Goal: Information Seeking & Learning: Learn about a topic

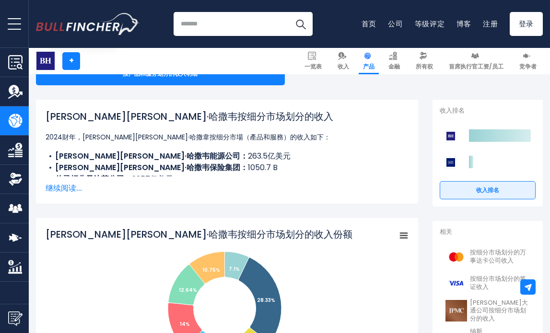
scroll to position [113, 0]
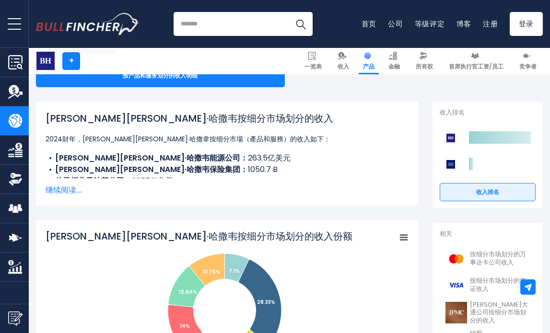
click at [71, 190] on span "继续阅读..." at bounding box center [227, 191] width 363 height 12
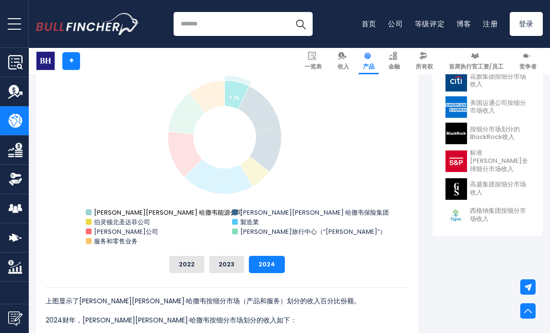
scroll to position [404, 0]
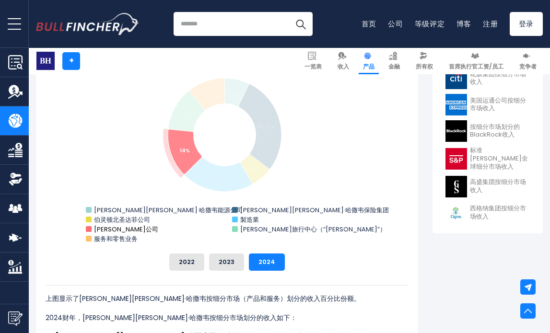
click at [110, 231] on text "[PERSON_NAME]公司" at bounding box center [126, 229] width 64 height 9
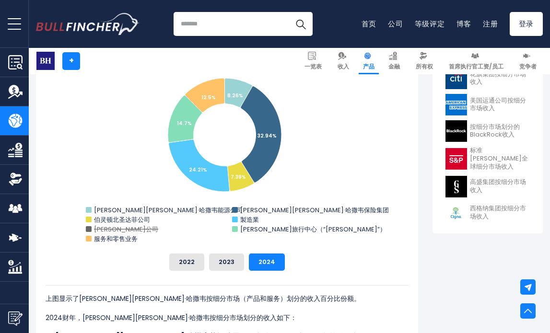
click at [110, 231] on text "[PERSON_NAME]公司" at bounding box center [126, 229] width 64 height 9
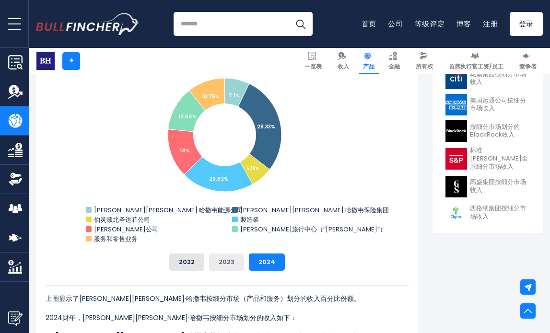
click at [229, 258] on button "2023" at bounding box center [226, 262] width 35 height 17
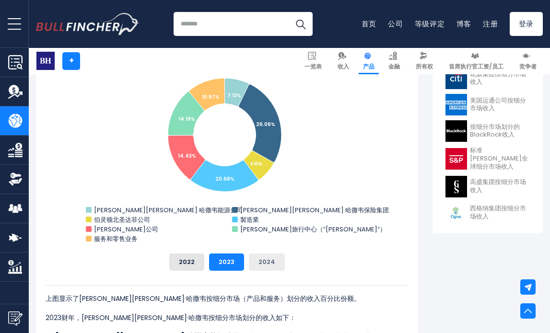
click at [272, 258] on button "2024" at bounding box center [267, 262] width 36 height 17
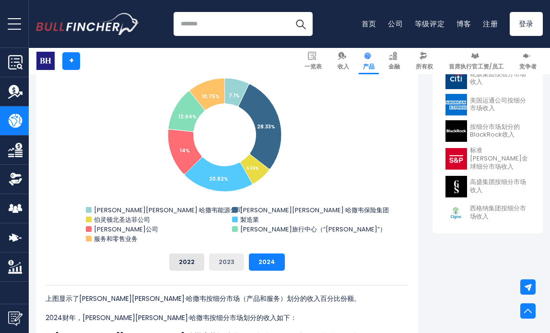
click at [243, 261] on button "2023" at bounding box center [226, 262] width 35 height 17
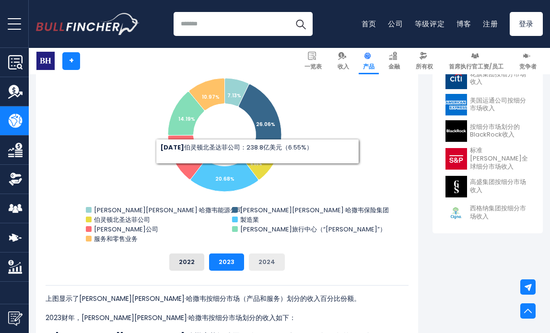
click at [261, 258] on button "2024" at bounding box center [267, 262] width 36 height 17
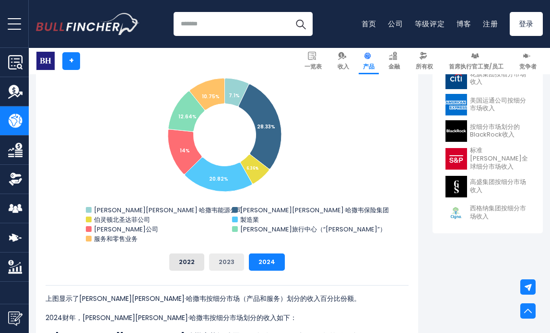
click at [230, 260] on button "2023" at bounding box center [226, 262] width 35 height 17
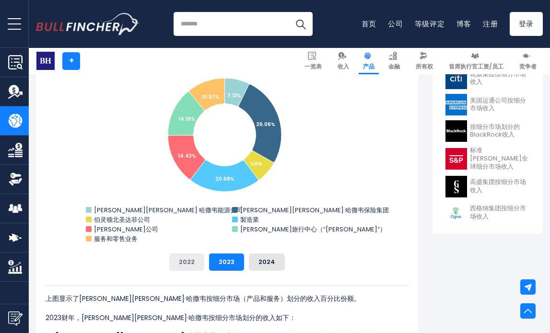
click at [200, 262] on button "2022" at bounding box center [186, 262] width 35 height 17
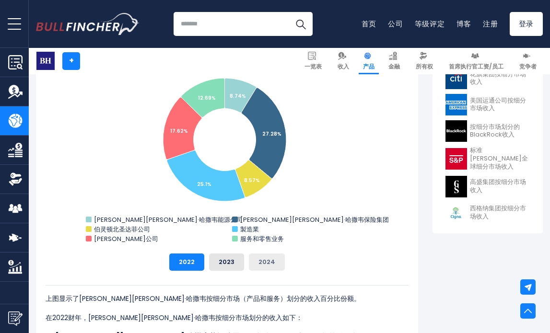
click at [260, 262] on button "2024" at bounding box center [267, 262] width 36 height 17
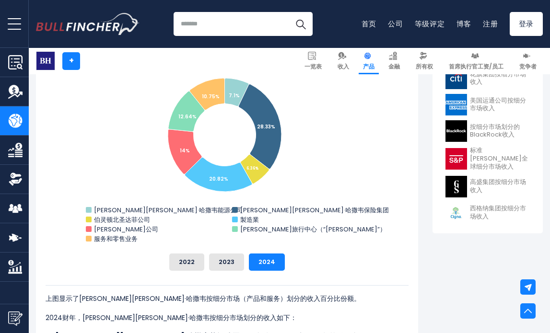
click at [187, 253] on div "Berkshire Hathaway's Revenue Share by Segment Created with Highcharts [DATE] Ch…" at bounding box center [227, 162] width 363 height 217
click at [187, 265] on button "2022" at bounding box center [186, 262] width 35 height 17
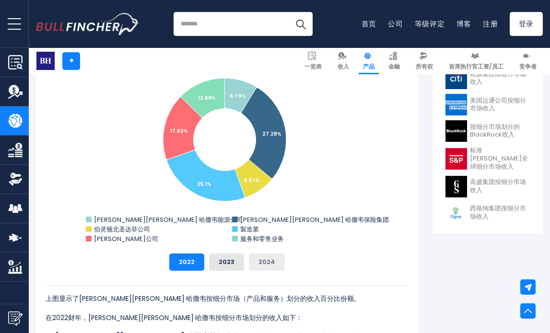
click at [256, 263] on button "2024" at bounding box center [267, 262] width 36 height 17
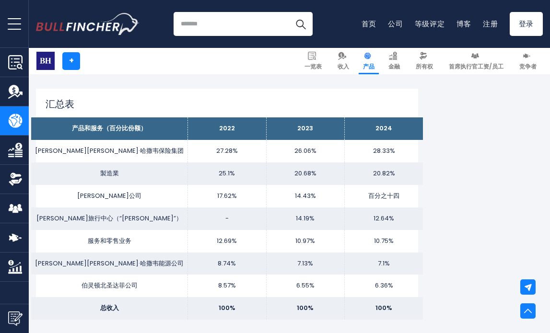
scroll to position [693, 0]
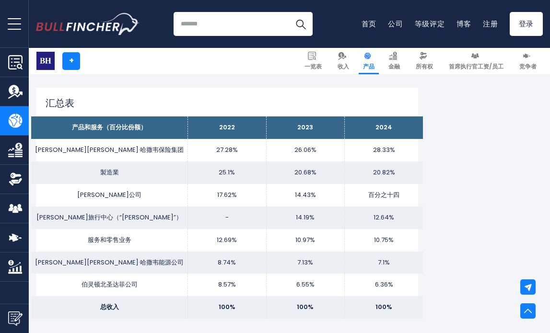
click at [374, 237] on td "10.75%" at bounding box center [384, 240] width 78 height 23
click at [377, 257] on td "7.1%" at bounding box center [384, 263] width 78 height 23
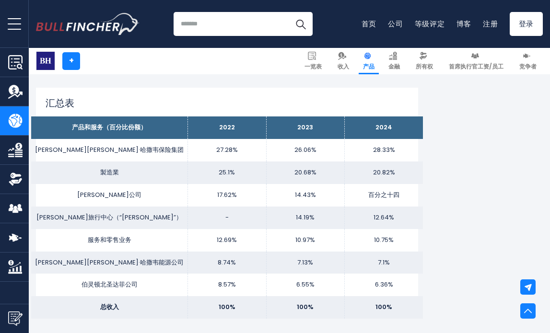
click at [377, 257] on td "7.1%" at bounding box center [384, 263] width 78 height 23
click at [377, 277] on td "6.36%" at bounding box center [384, 285] width 78 height 23
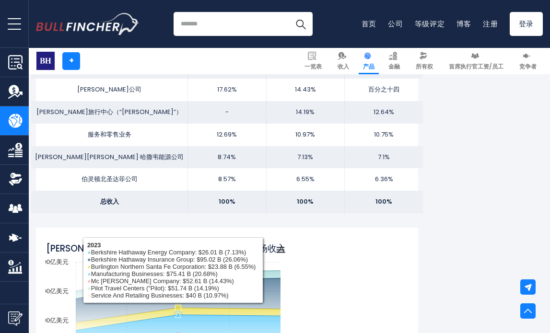
scroll to position [798, 0]
